Goal: Check status: Check status

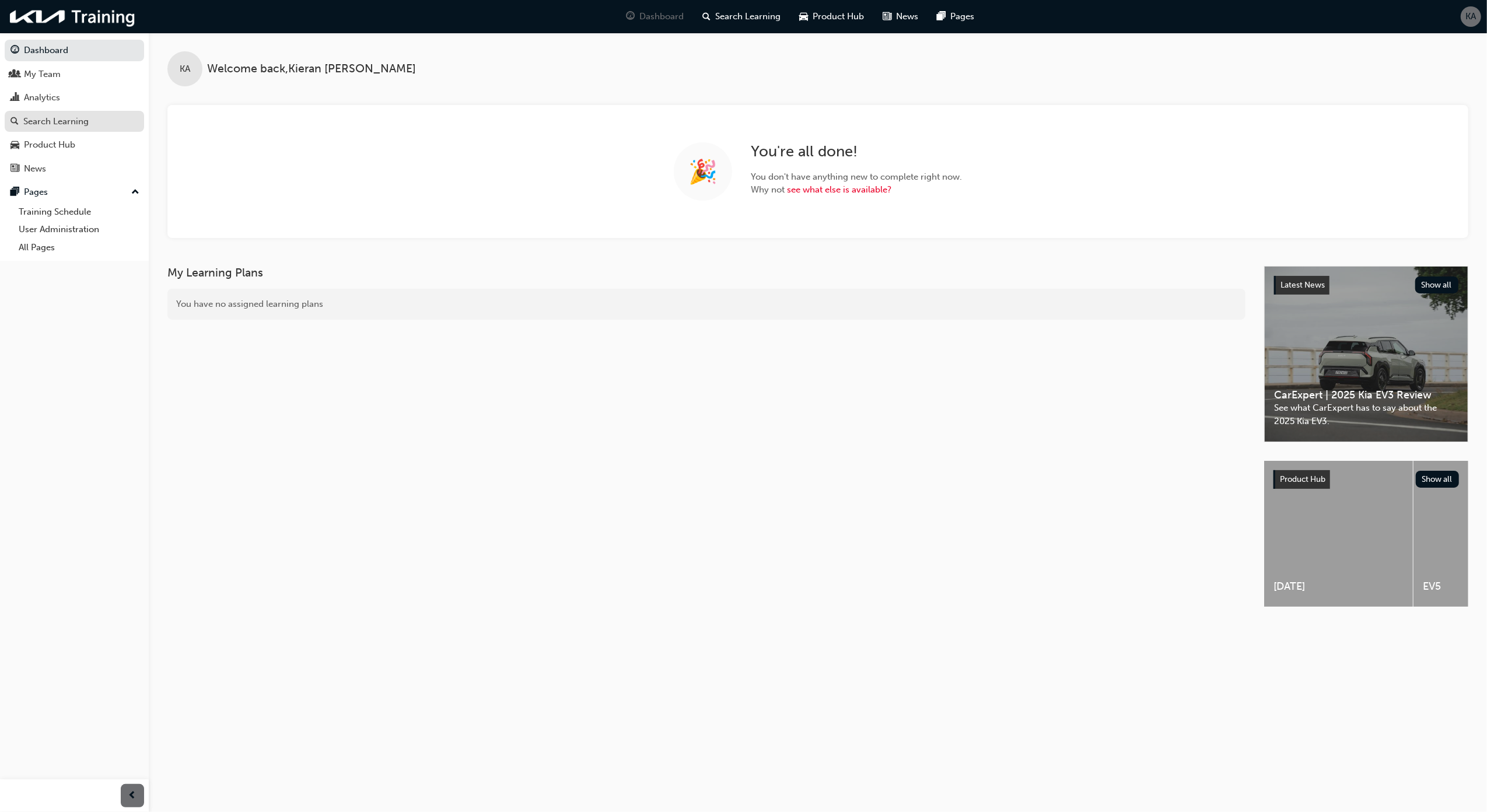
click at [100, 117] on div "Search Learning" at bounding box center [74, 121] width 128 height 14
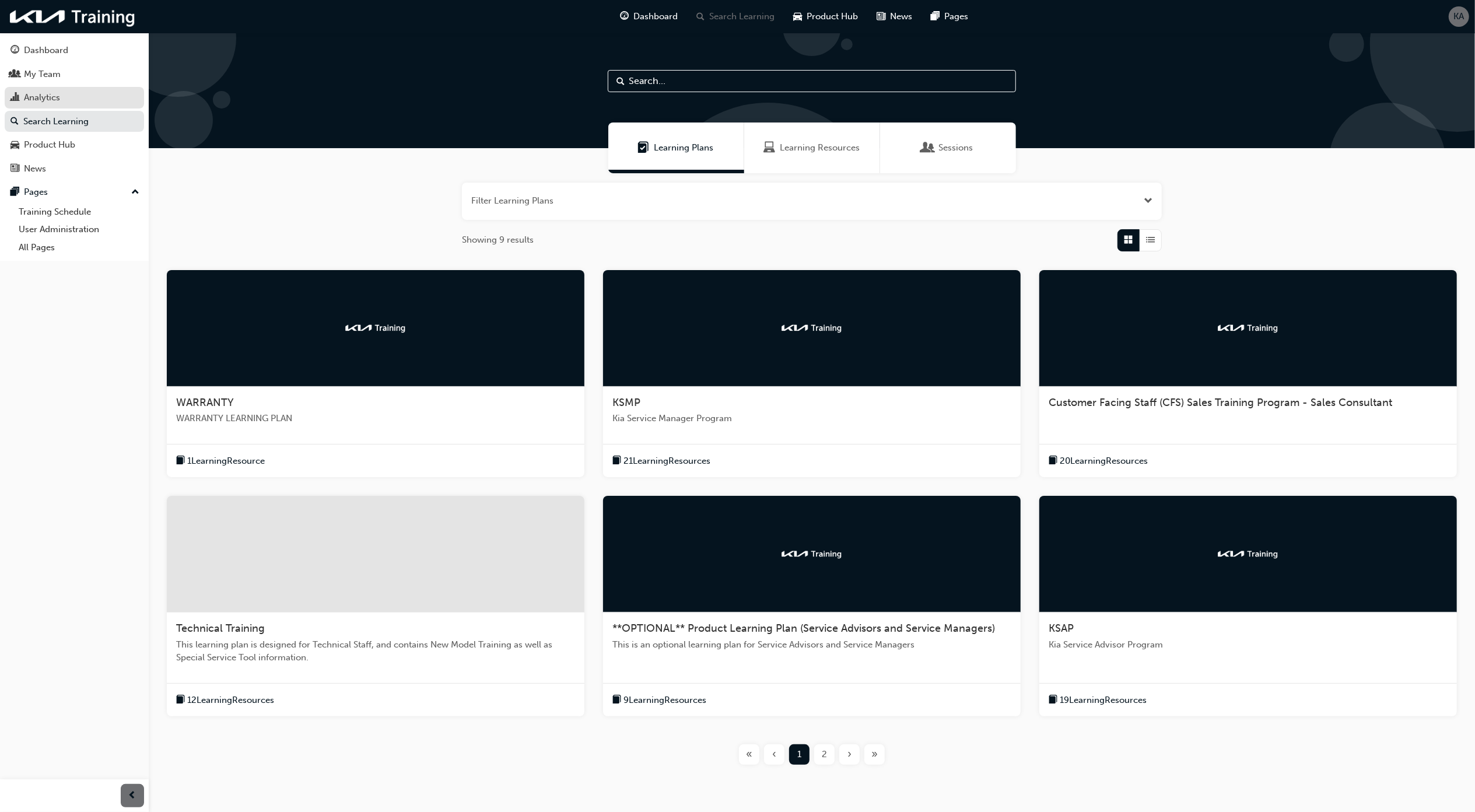
click at [93, 93] on div "Analytics" at bounding box center [74, 97] width 128 height 14
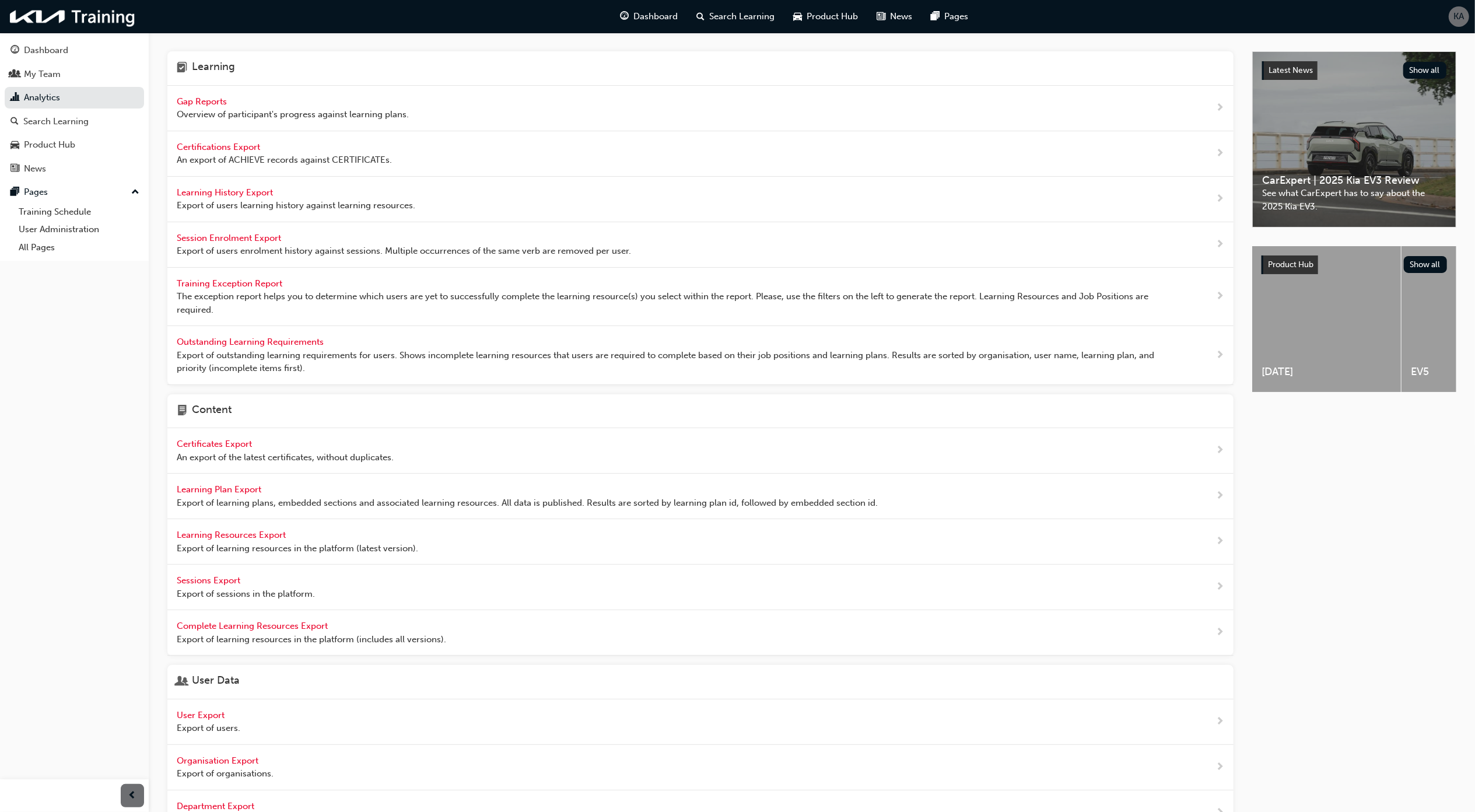
click at [265, 122] on div "Gap Reports Overview of participant's progress against learning plans." at bounding box center [700, 108] width 1066 height 45
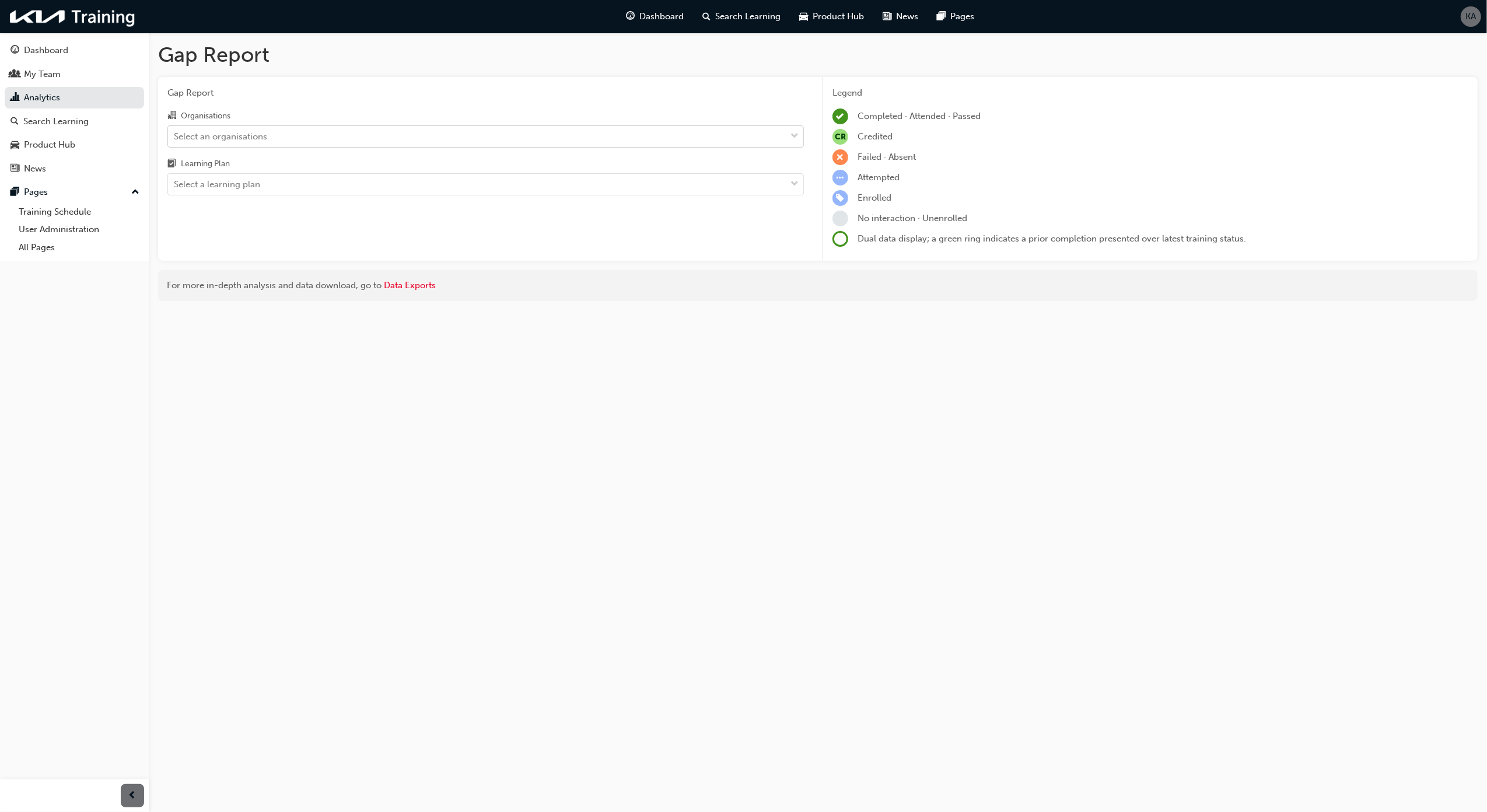
click at [297, 131] on div "Select an organisations" at bounding box center [477, 136] width 618 height 20
click at [175, 131] on input "Organisations Select an organisations" at bounding box center [175, 136] width 1 height 10
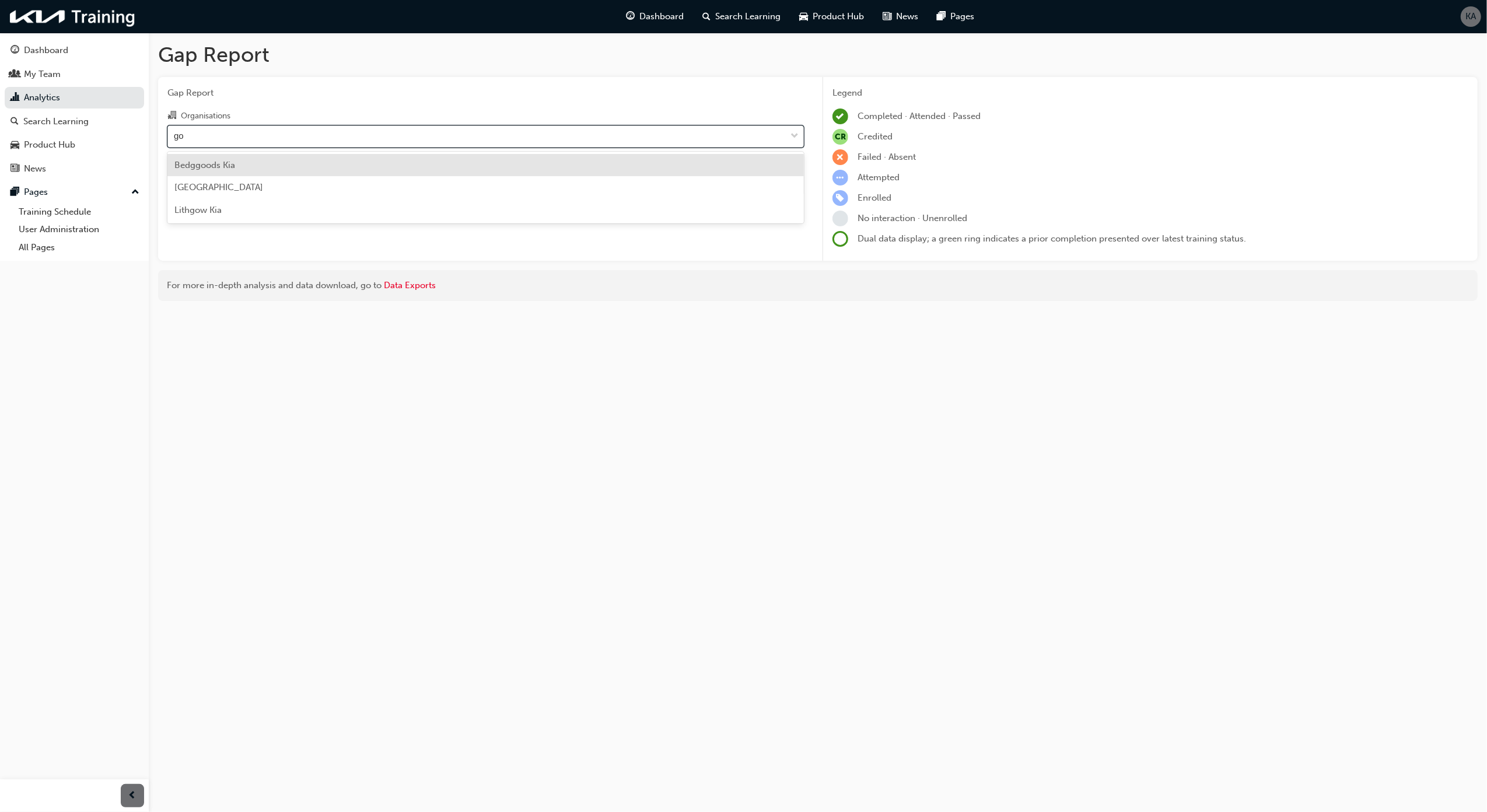
type input "gou"
click at [483, 187] on div "Select a learning plan" at bounding box center [477, 185] width 618 height 20
click at [175, 187] on input "Learning Plan Select a learning plan" at bounding box center [175, 184] width 1 height 10
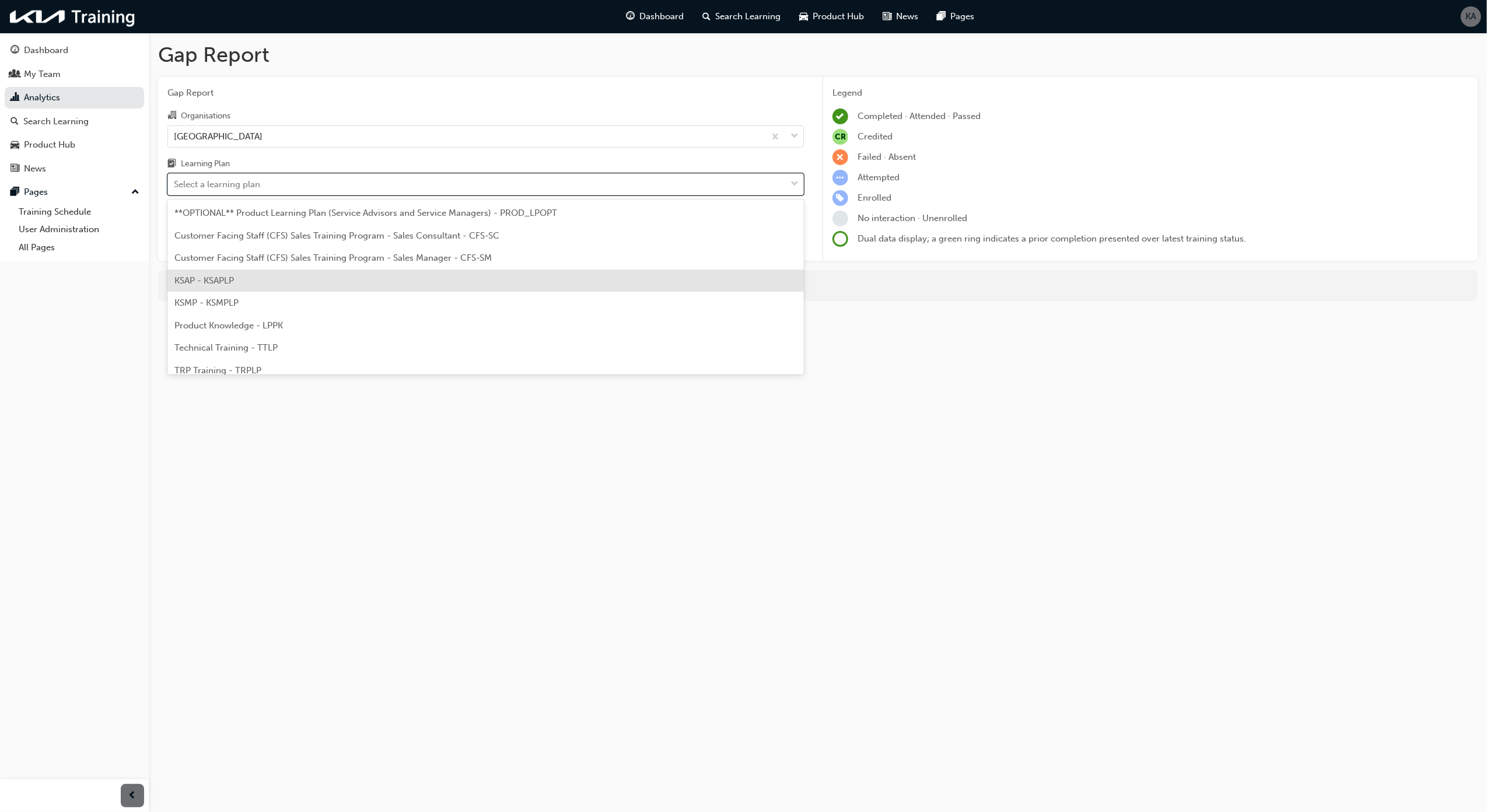
click at [315, 278] on div "KSAP - KSAPLP" at bounding box center [486, 281] width 637 height 23
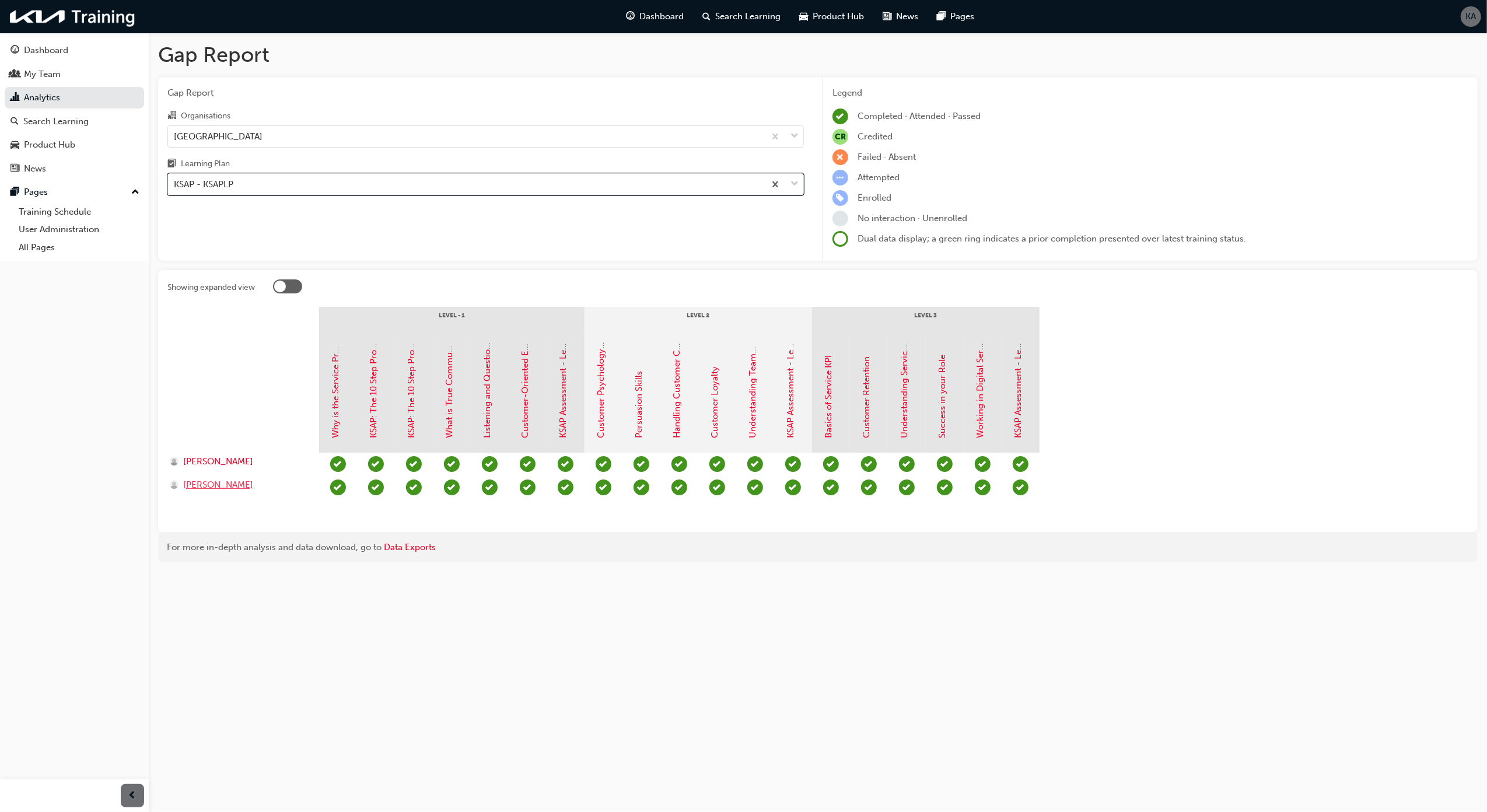
click at [208, 483] on span "[PERSON_NAME]" at bounding box center [218, 485] width 70 height 14
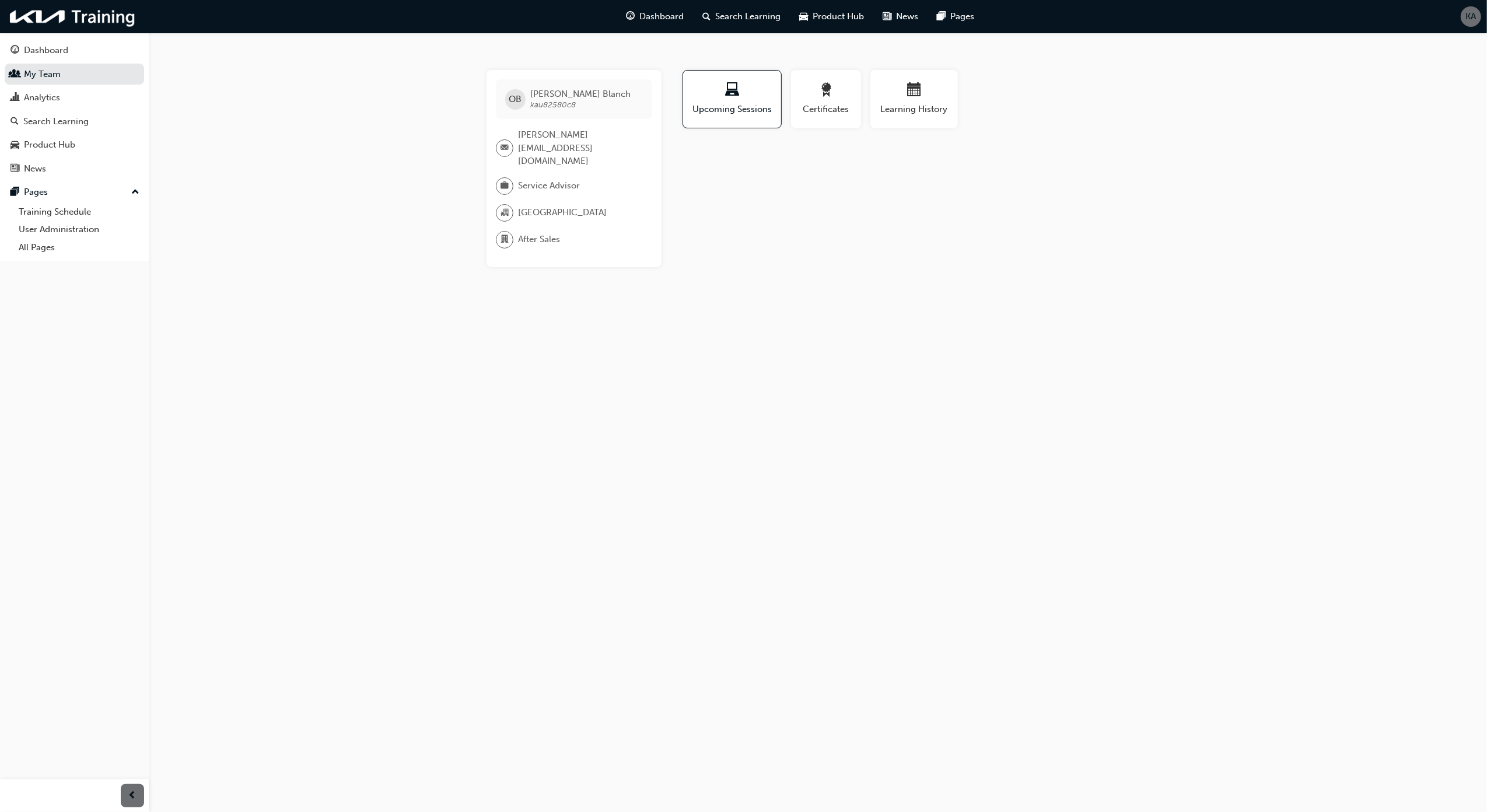
click at [536, 90] on span "[PERSON_NAME]" at bounding box center [580, 94] width 100 height 11
copy span "[PERSON_NAME]"
